Goal: Find specific page/section: Locate a particular part of the current website

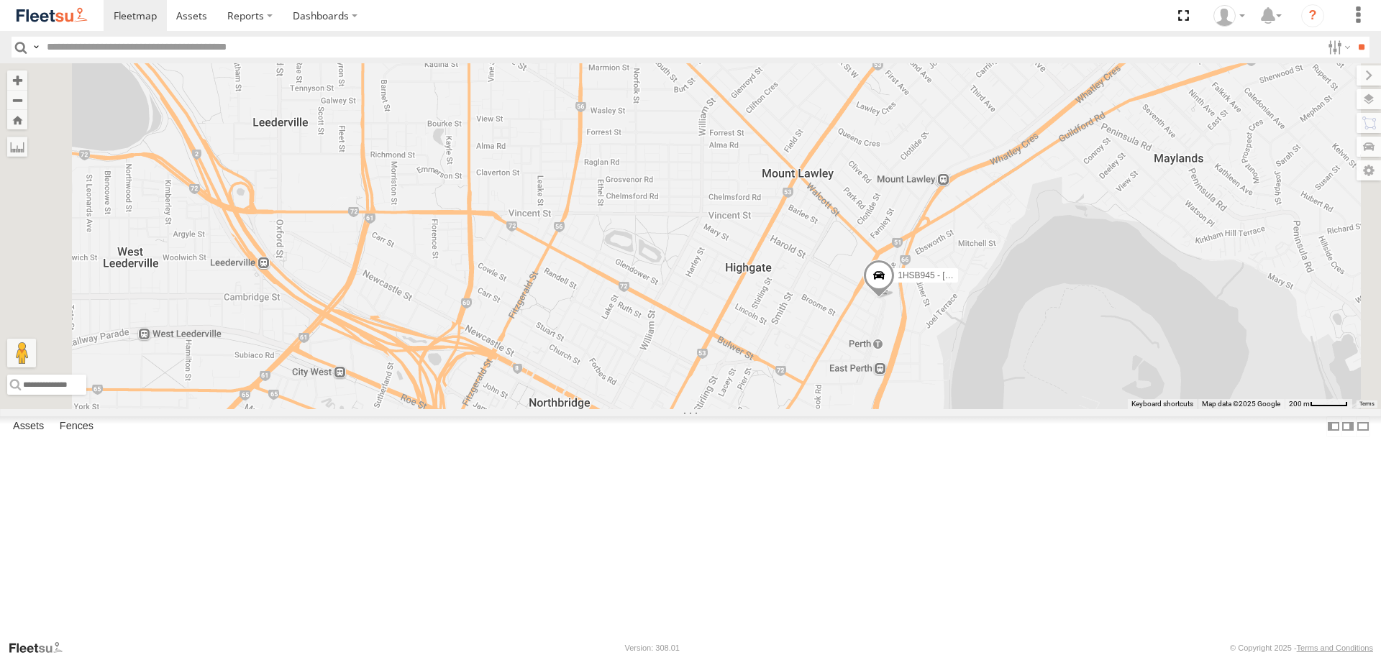
click at [895, 299] on span at bounding box center [879, 279] width 32 height 39
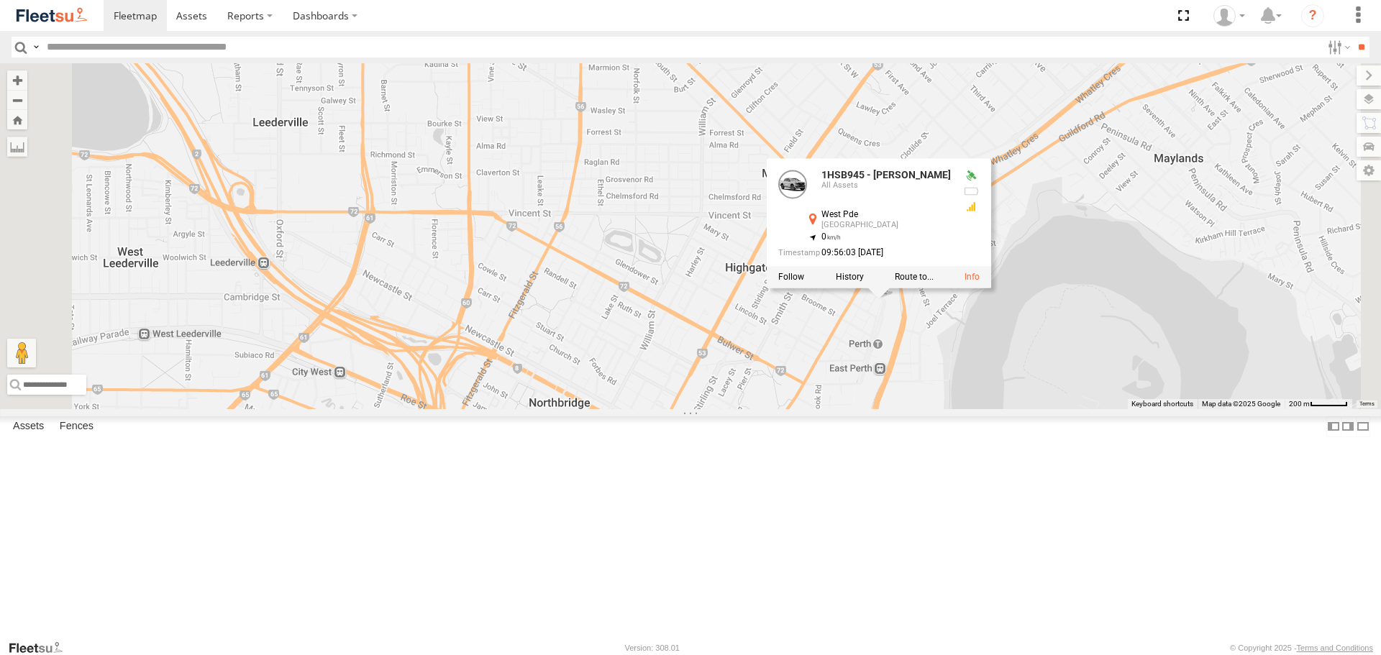
click at [1097, 409] on div "1HSB945 - Ben 1HSB945 - Ben All Assets [GEOGRAPHIC_DATA] -31.94081 , 115.87702 …" at bounding box center [690, 235] width 1381 height 345
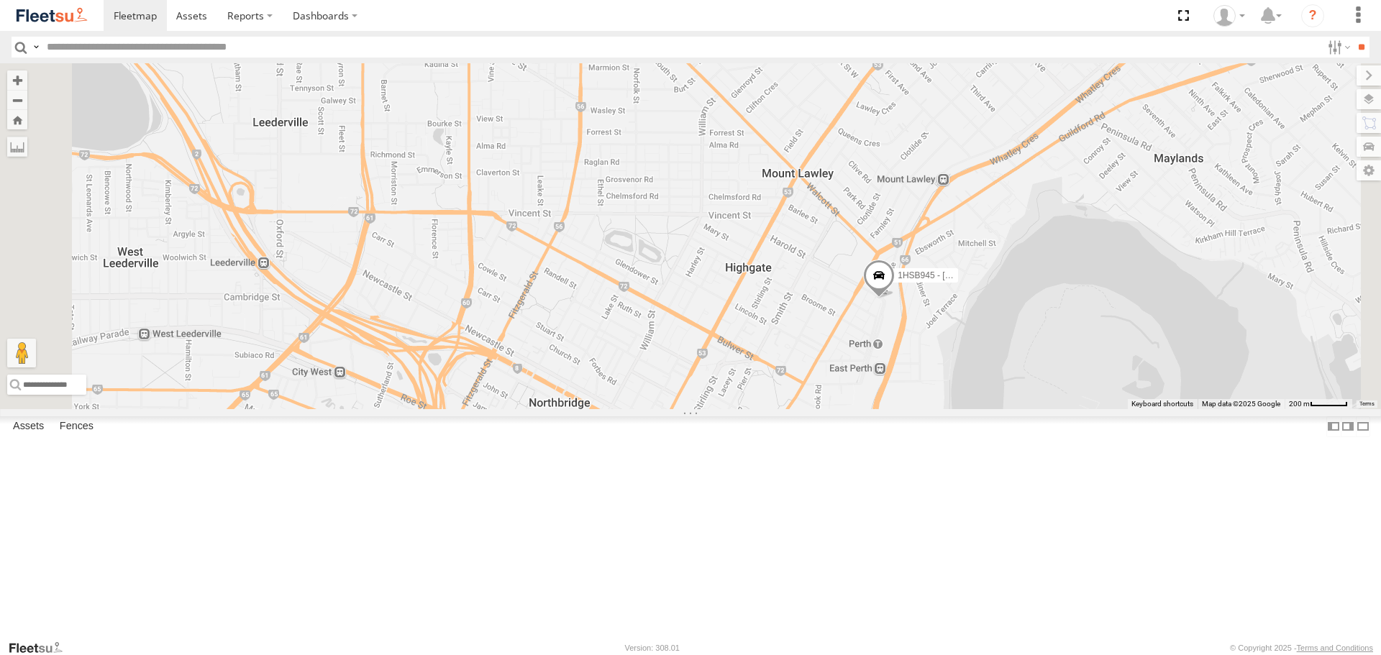
click at [33, 13] on img at bounding box center [51, 15] width 75 height 19
